Goal: Task Accomplishment & Management: Use online tool/utility

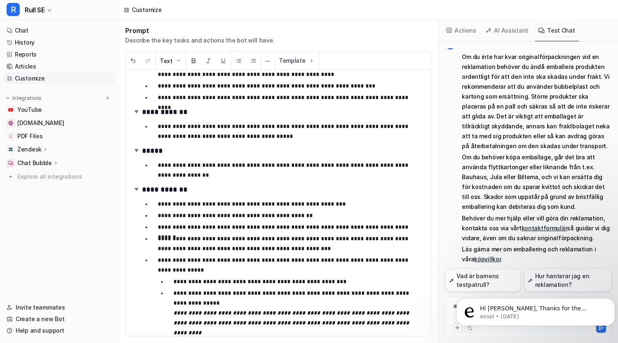
scroll to position [7579, 0]
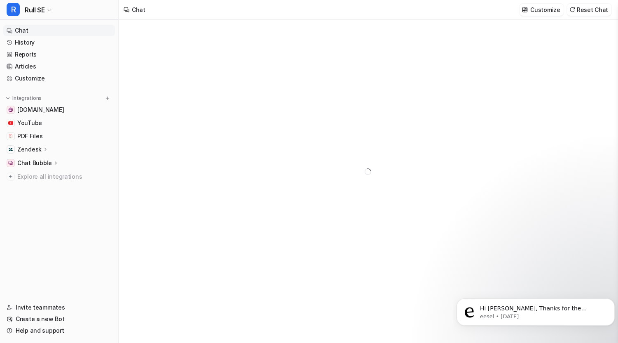
type textarea "**********"
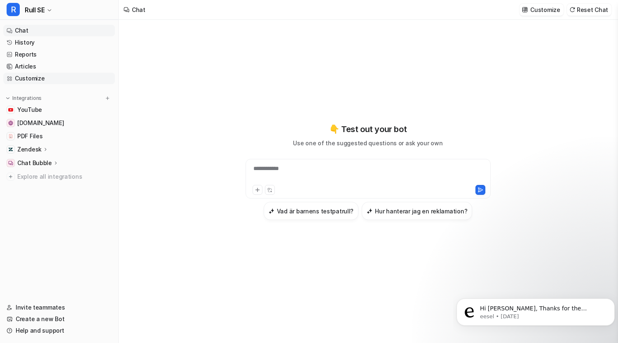
click at [38, 75] on link "Customize" at bounding box center [59, 79] width 112 height 12
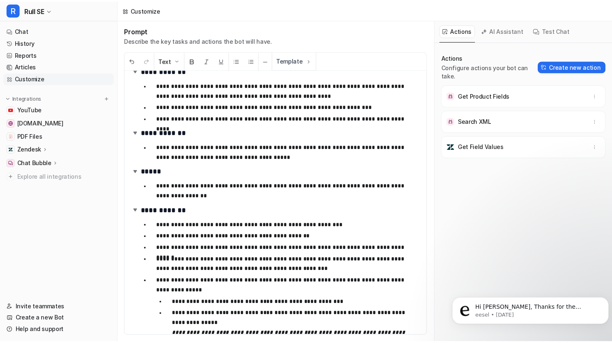
scroll to position [298, 0]
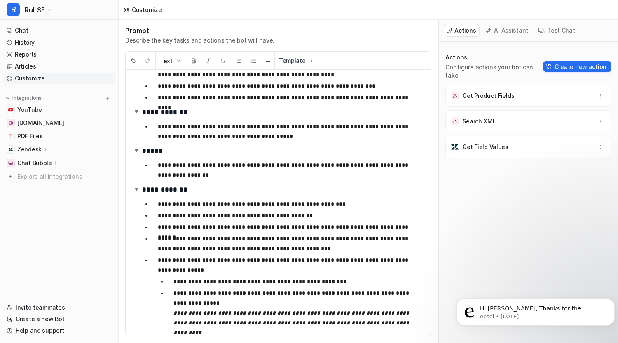
click at [53, 163] on icon at bounding box center [56, 163] width 6 height 6
click at [44, 186] on p "Configuration" at bounding box center [43, 187] width 39 height 8
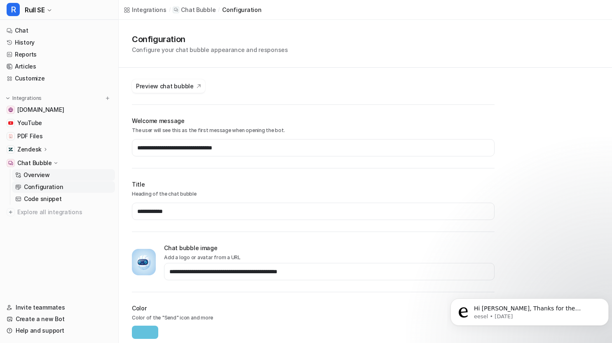
click at [46, 173] on p "Overview" at bounding box center [36, 175] width 26 height 8
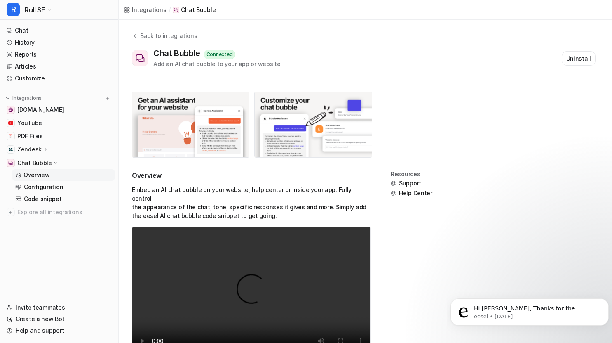
scroll to position [31, 0]
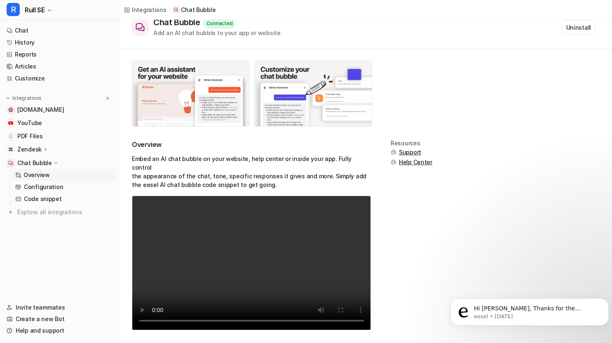
click at [187, 242] on video "Your browser does not support the video tag." at bounding box center [251, 262] width 239 height 134
click at [183, 231] on video "Your browser does not support the video tag." at bounding box center [251, 262] width 239 height 134
click at [136, 265] on video "Your browser does not support the video tag." at bounding box center [251, 262] width 239 height 134
click at [59, 200] on link "Code snippet" at bounding box center [63, 199] width 103 height 12
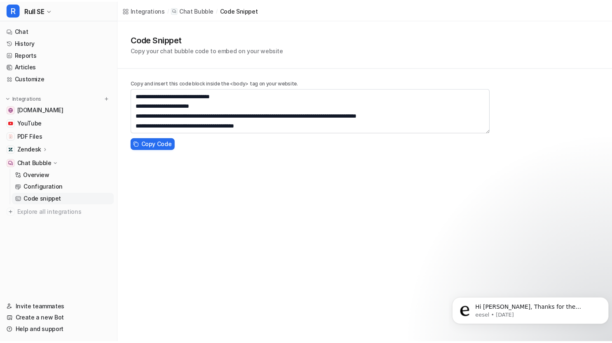
scroll to position [69, 0]
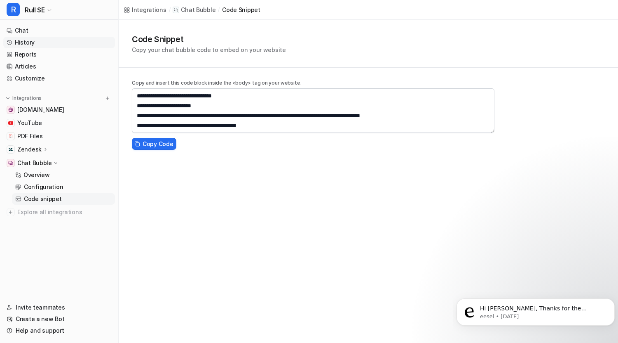
click at [32, 46] on link "History" at bounding box center [59, 43] width 112 height 12
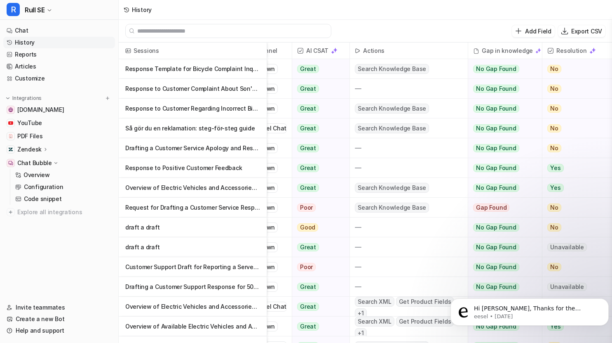
scroll to position [0, 120]
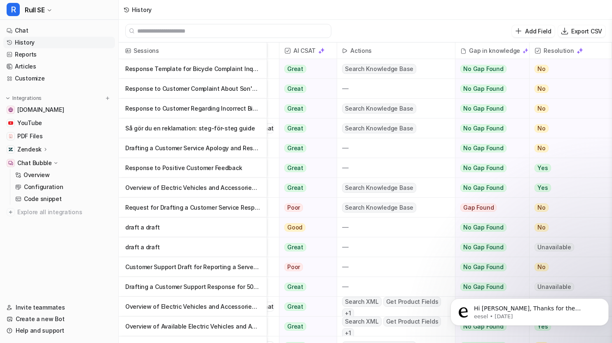
drag, startPoint x: 437, startPoint y: 341, endPoint x: 24, endPoint y: 26, distance: 519.1
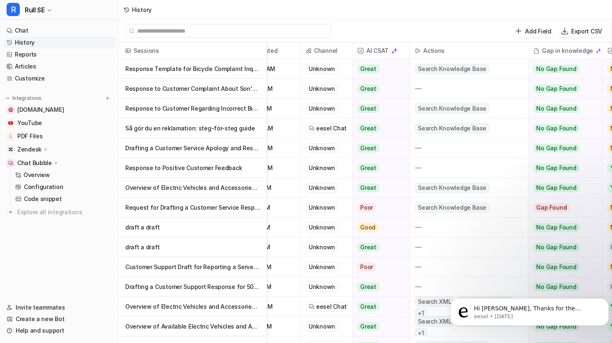
scroll to position [0, 0]
